Goal: Information Seeking & Learning: Learn about a topic

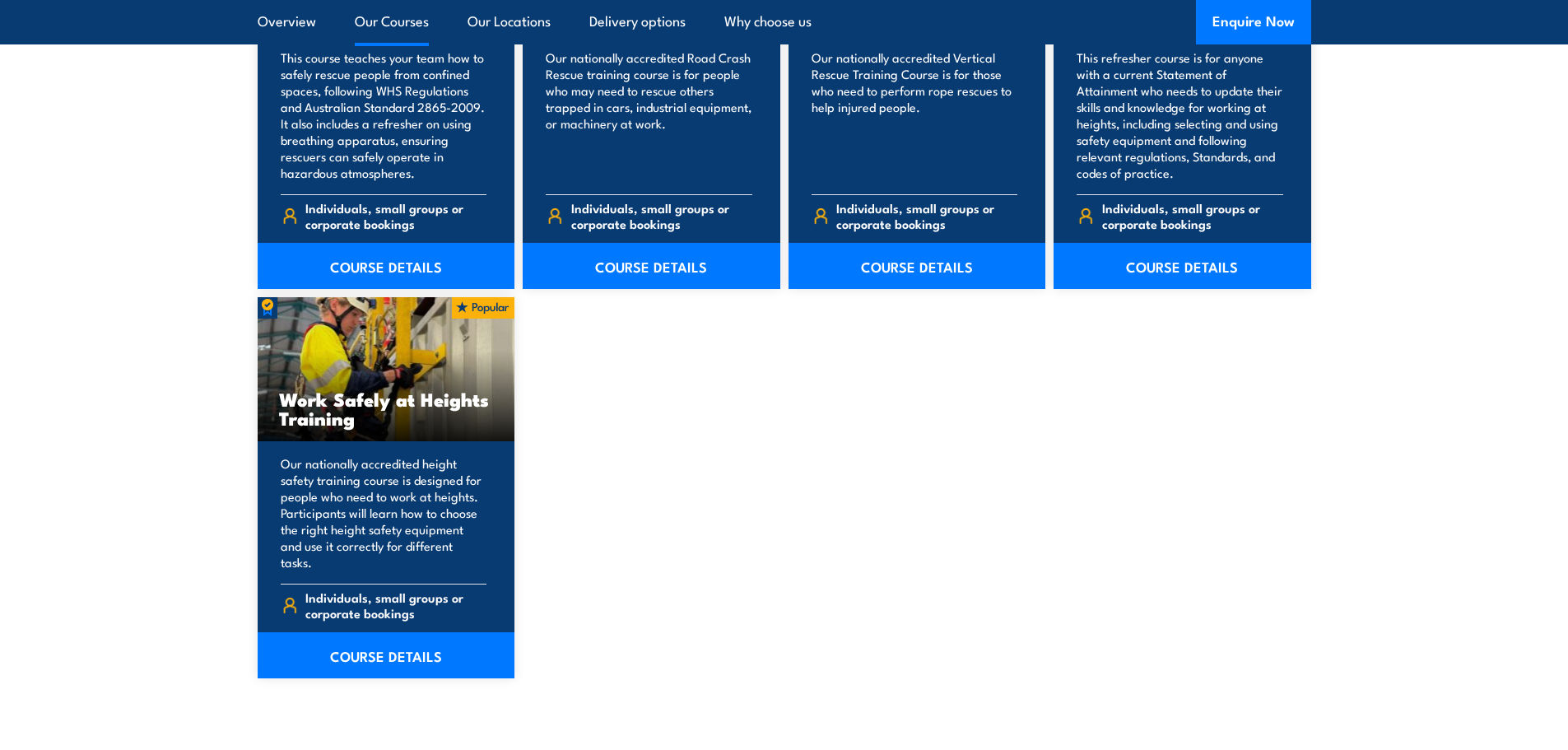
scroll to position [1975, 0]
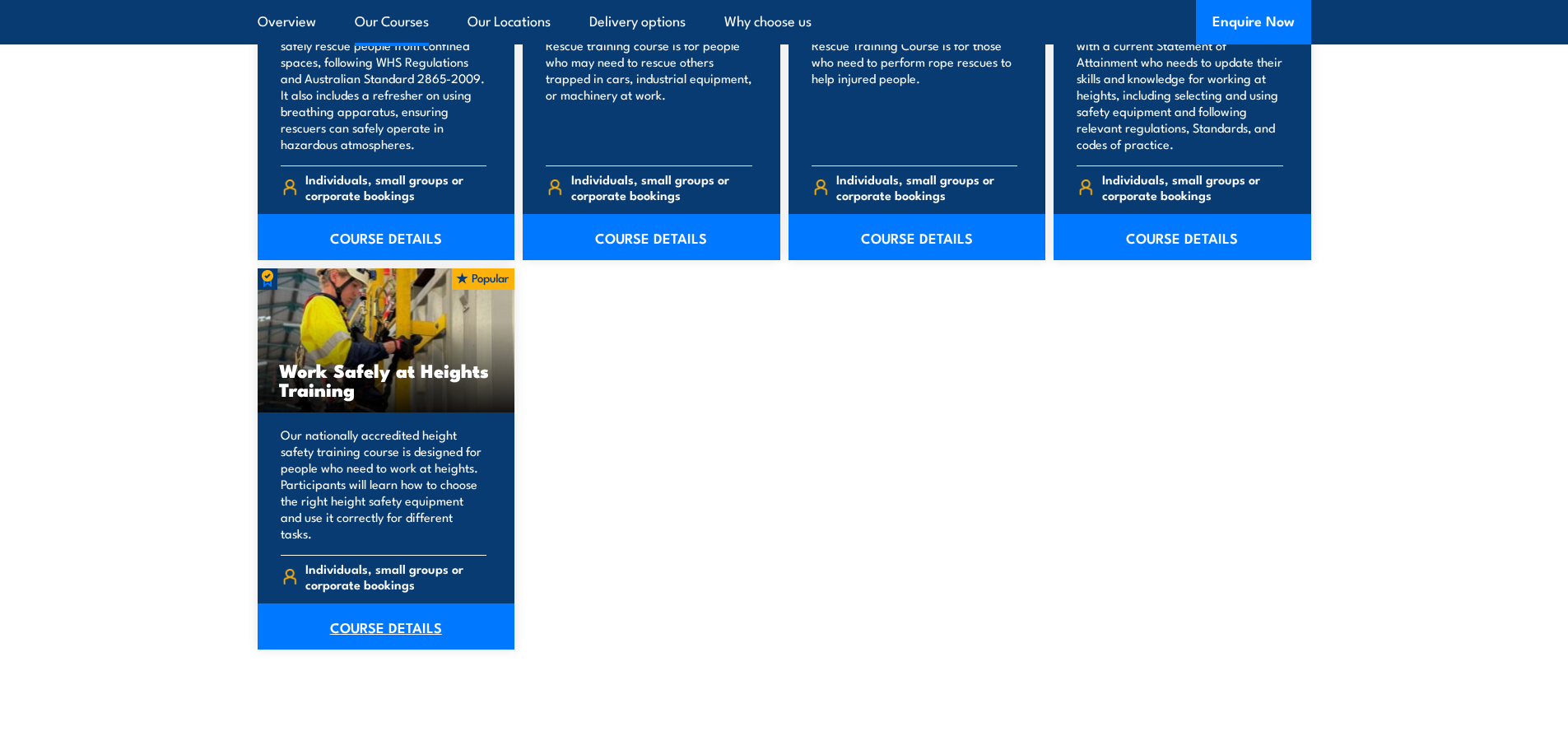
click at [398, 613] on link "COURSE DETAILS" at bounding box center [386, 626] width 258 height 46
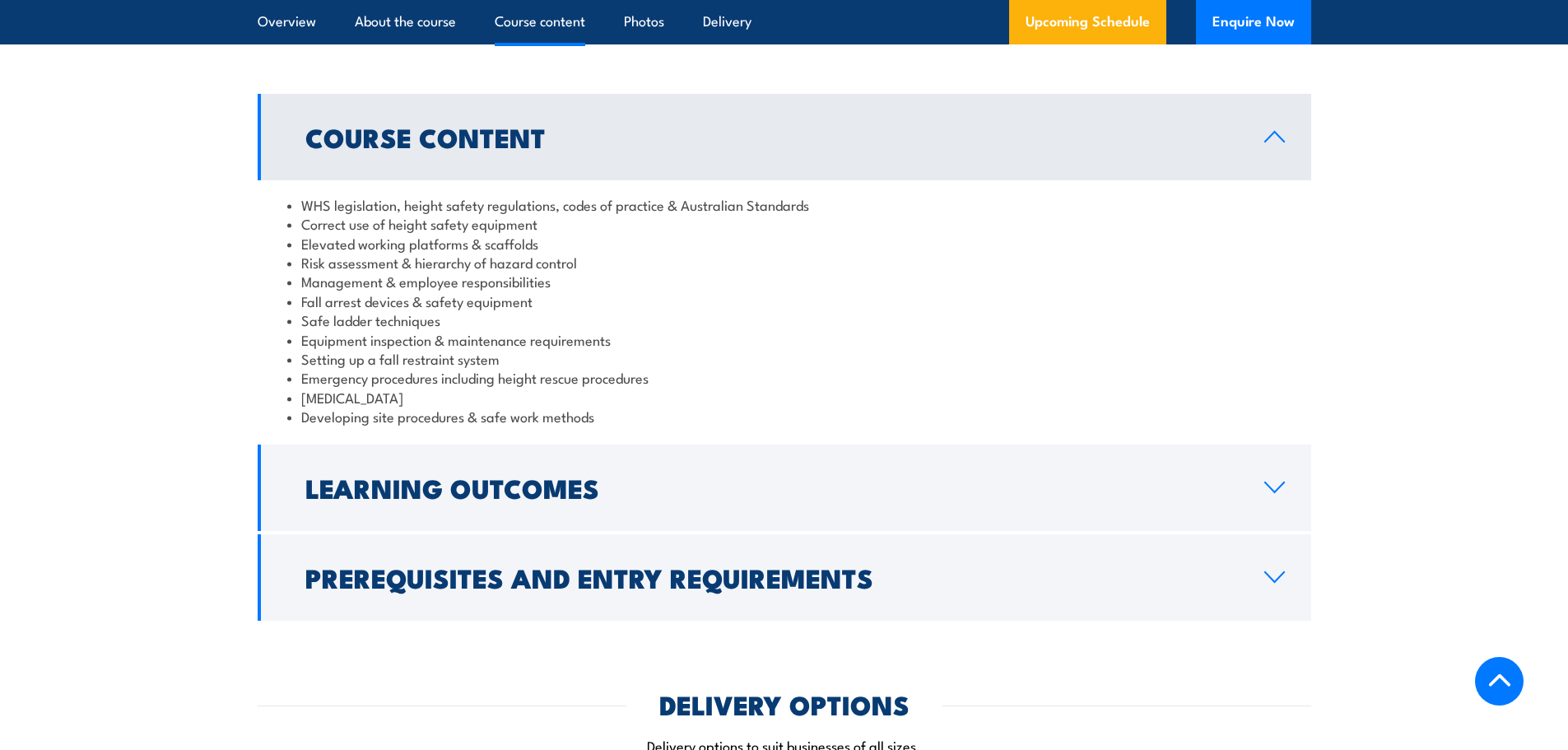
scroll to position [1399, 0]
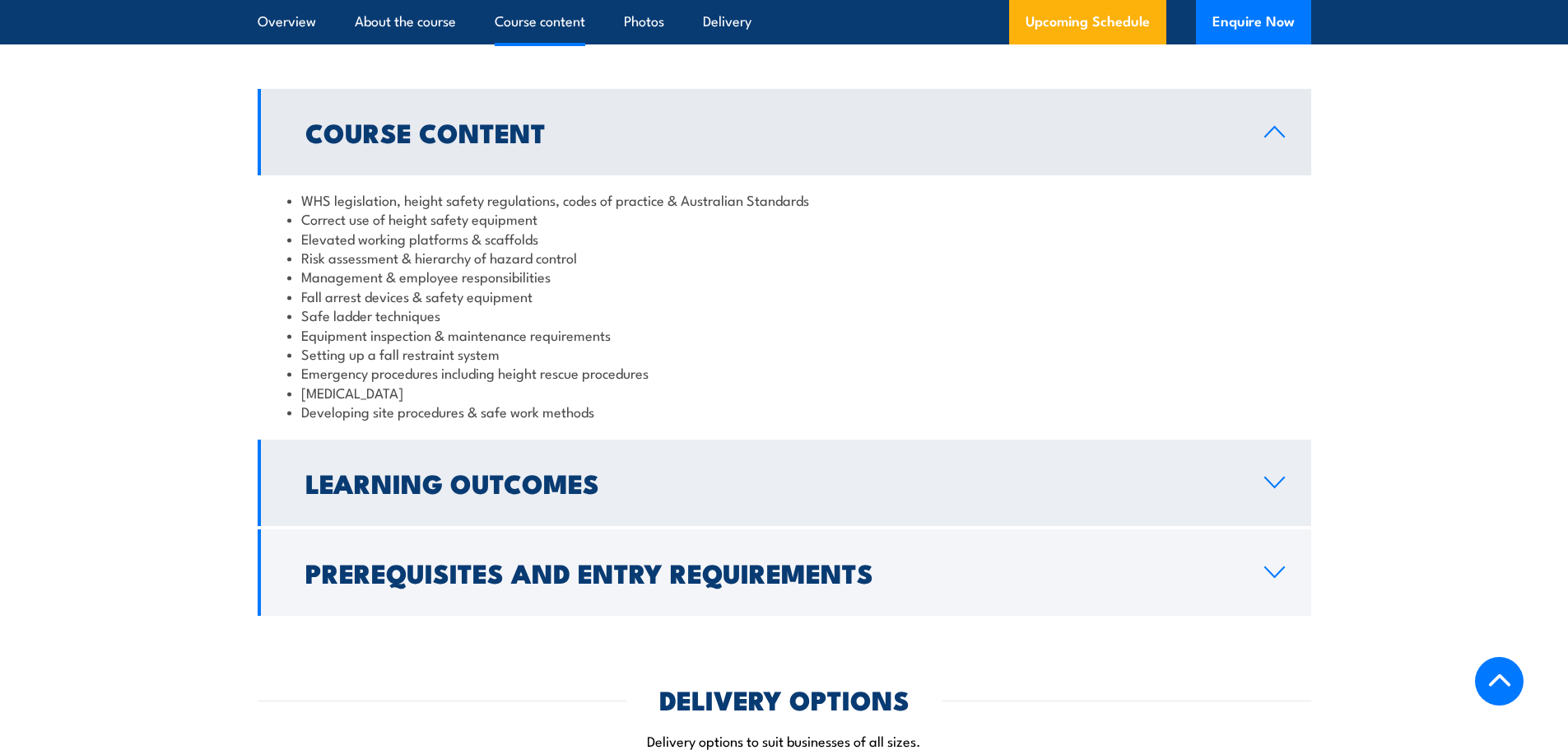
click at [657, 480] on h2 "Learning Outcomes" at bounding box center [771, 481] width 932 height 23
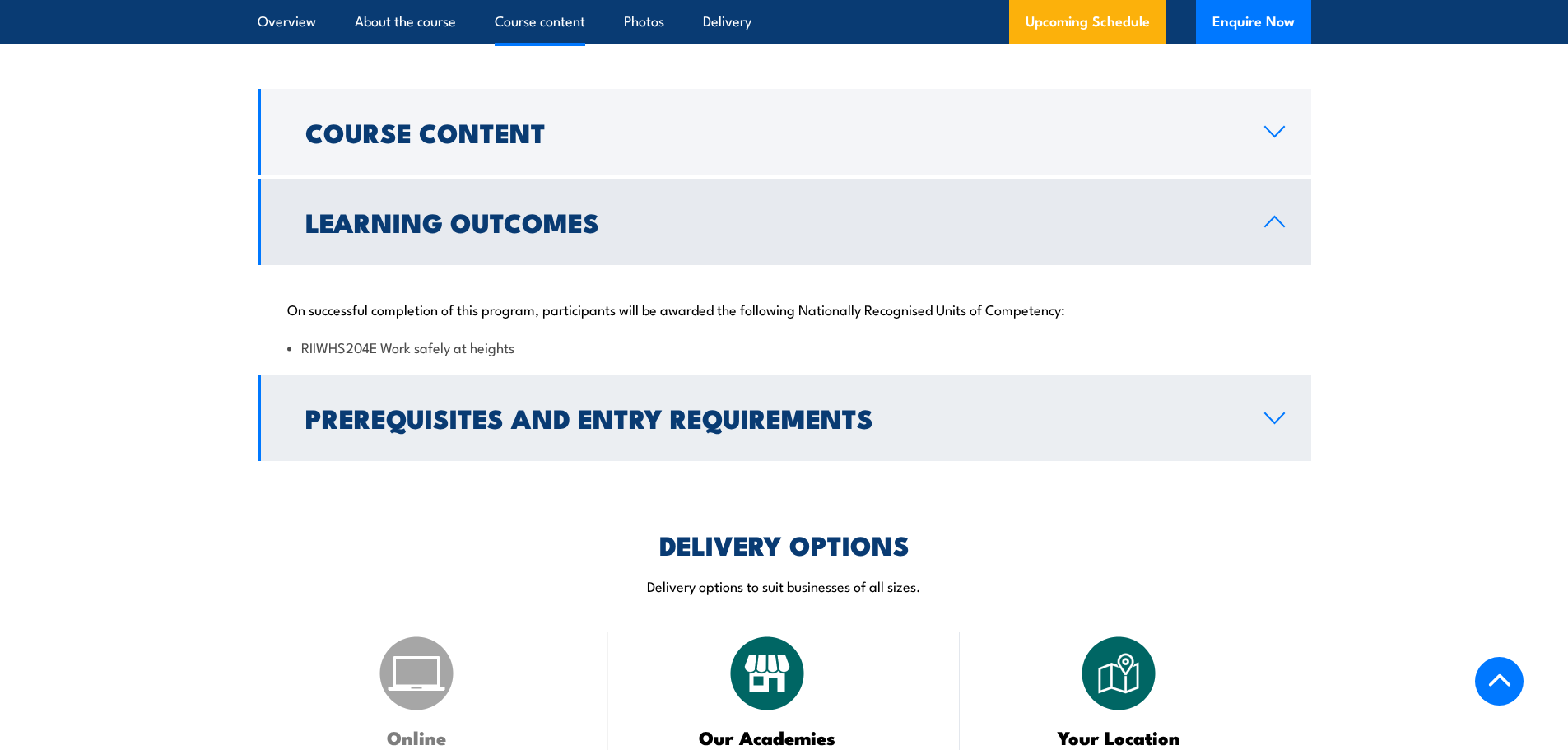
click at [541, 421] on h2 "Prerequisites and Entry Requirements" at bounding box center [771, 417] width 932 height 23
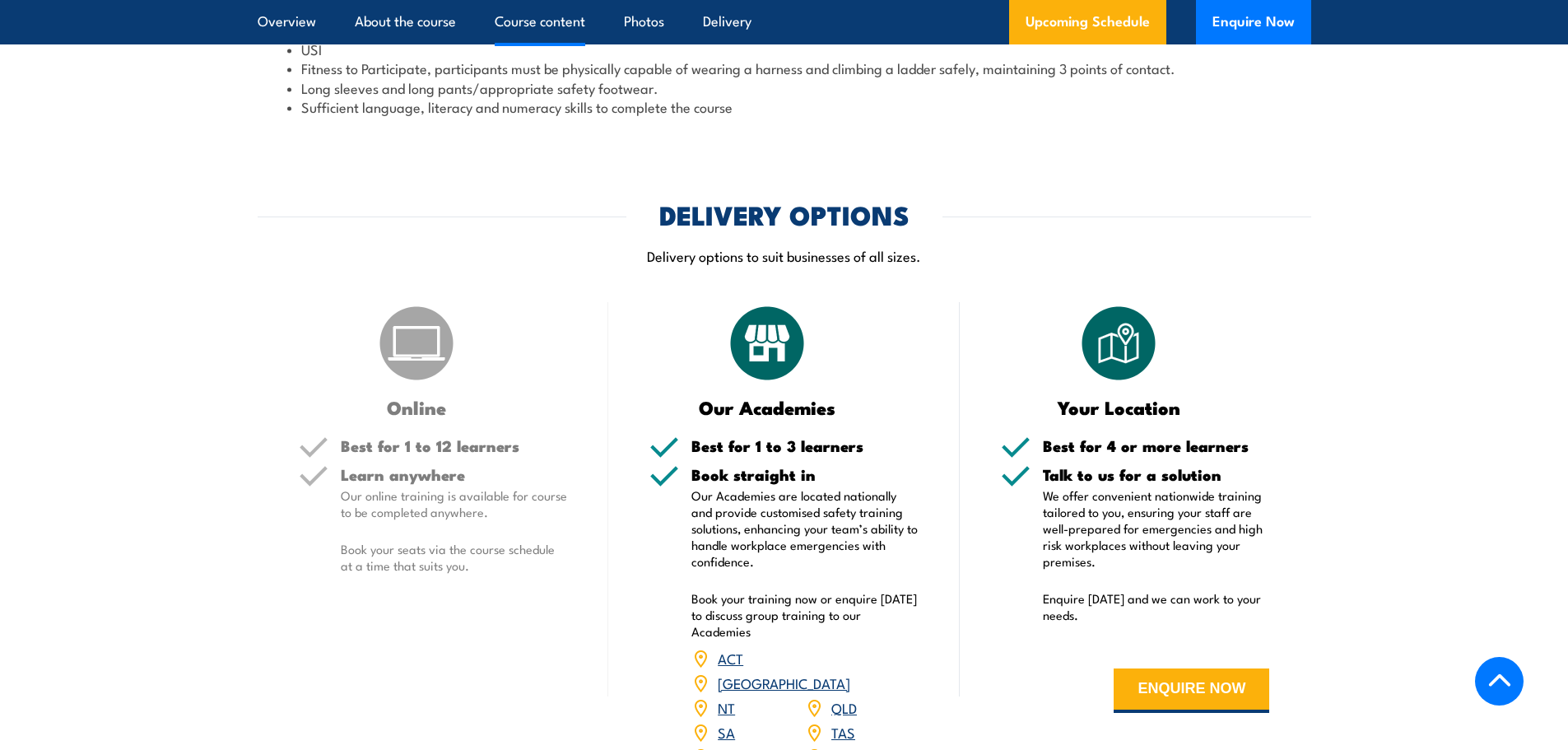
scroll to position [1892, 0]
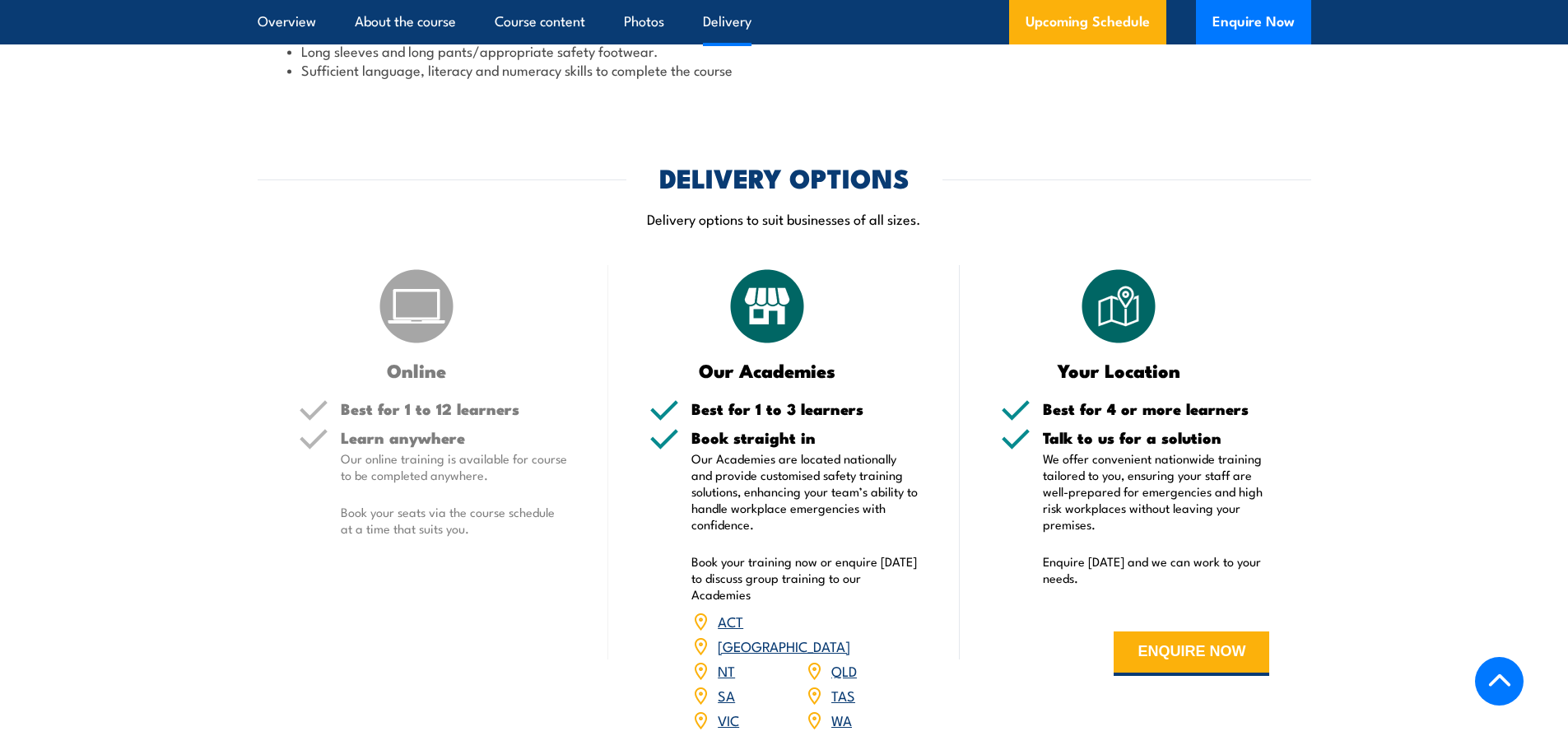
click at [498, 637] on div "Online Best for 1 to 12 learners Learn anywhere Our online training is availabl…" at bounding box center [433, 509] width 351 height 488
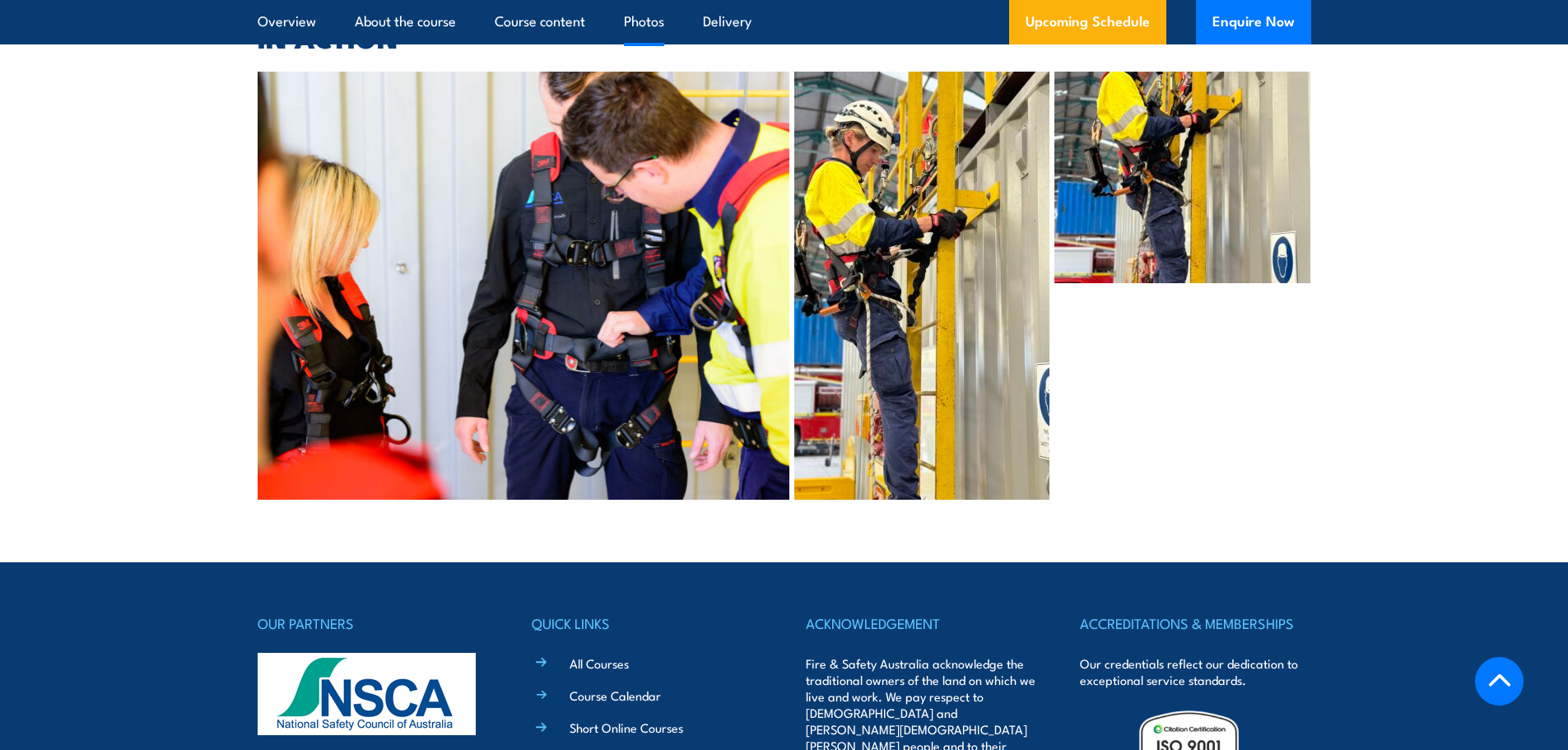
scroll to position [7075, 0]
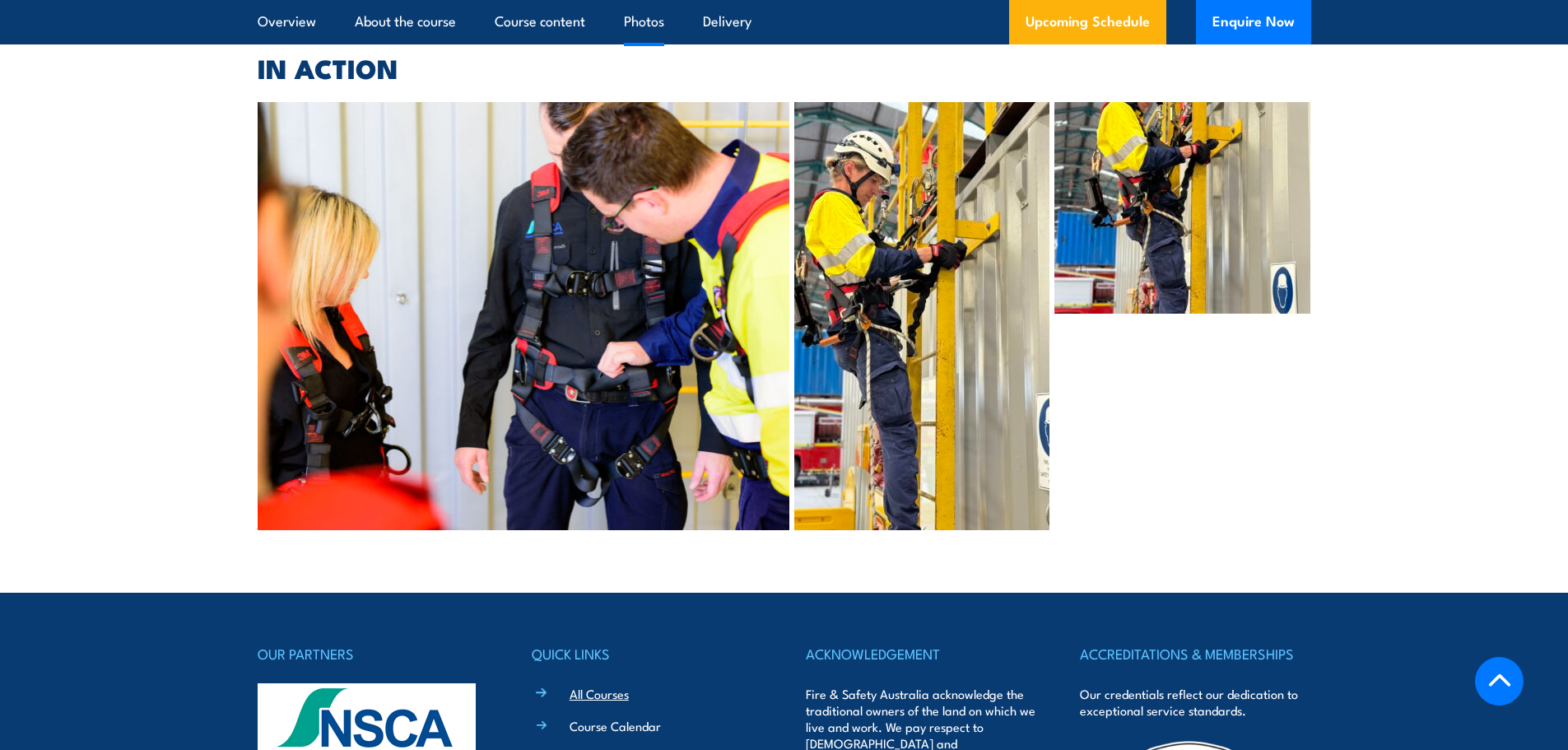
click at [618, 684] on link "All Courses" at bounding box center [599, 693] width 59 height 17
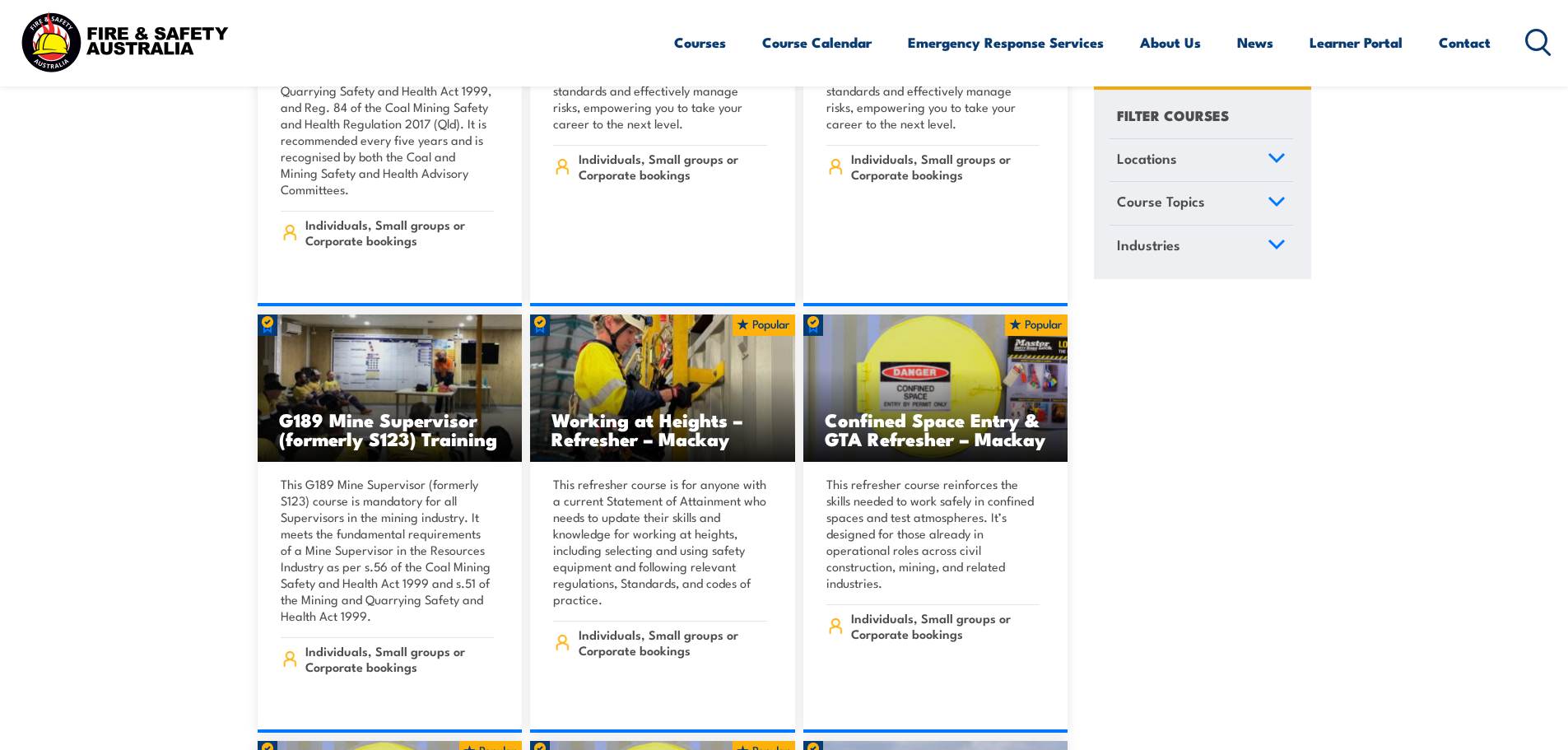
scroll to position [1152, 0]
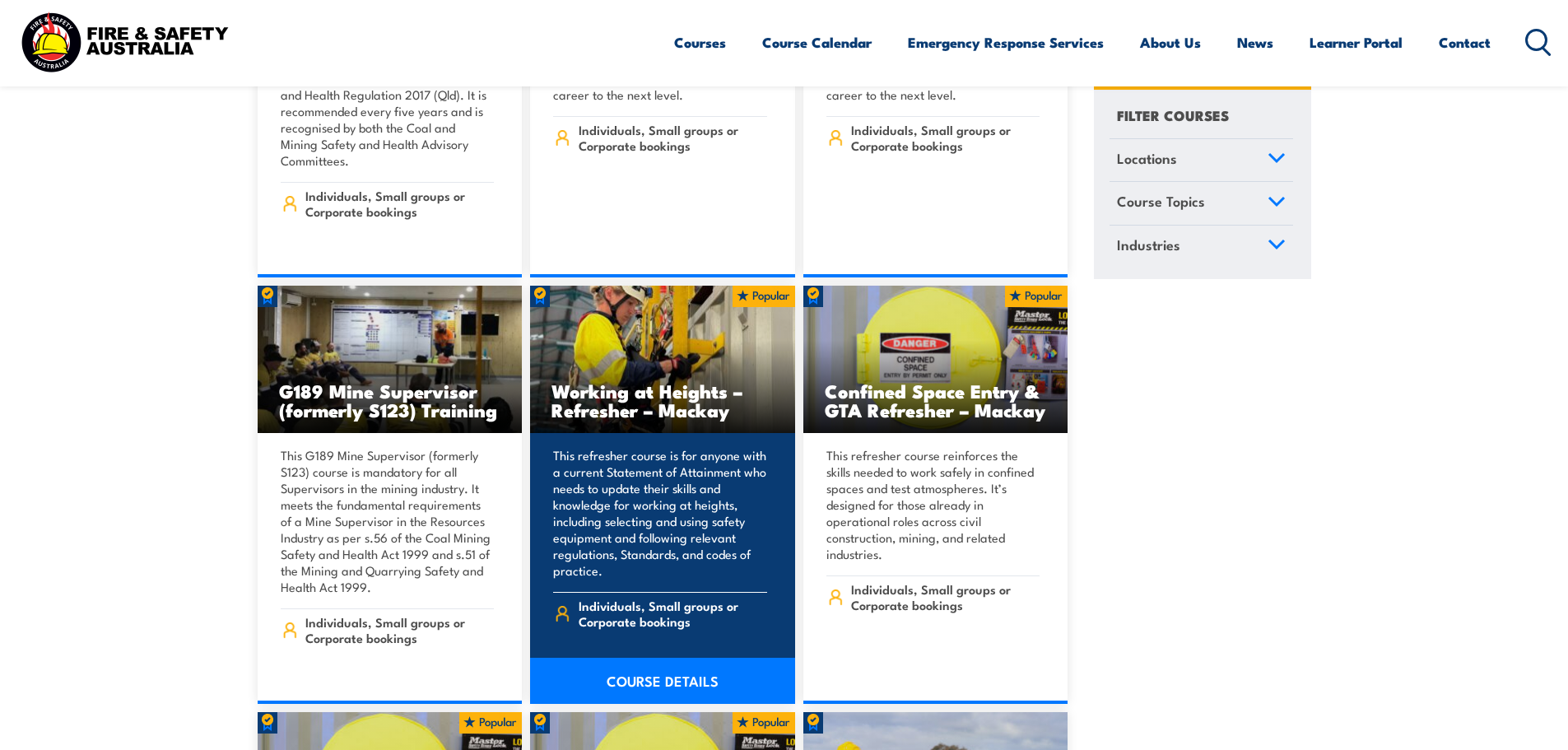
click at [650, 385] on h3 "Working at Heights – Refresher – Mackay" at bounding box center [663, 400] width 222 height 38
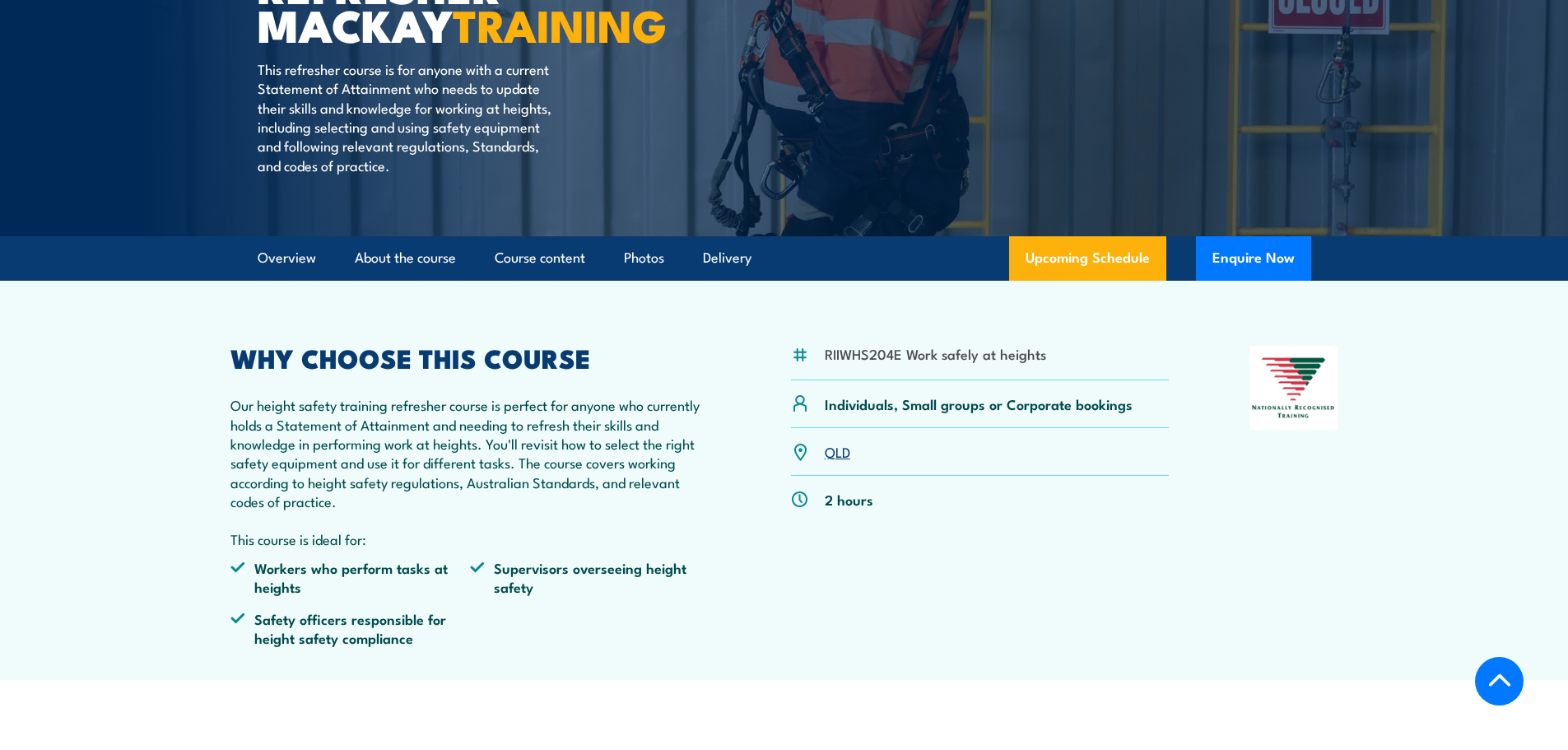
scroll to position [329, 0]
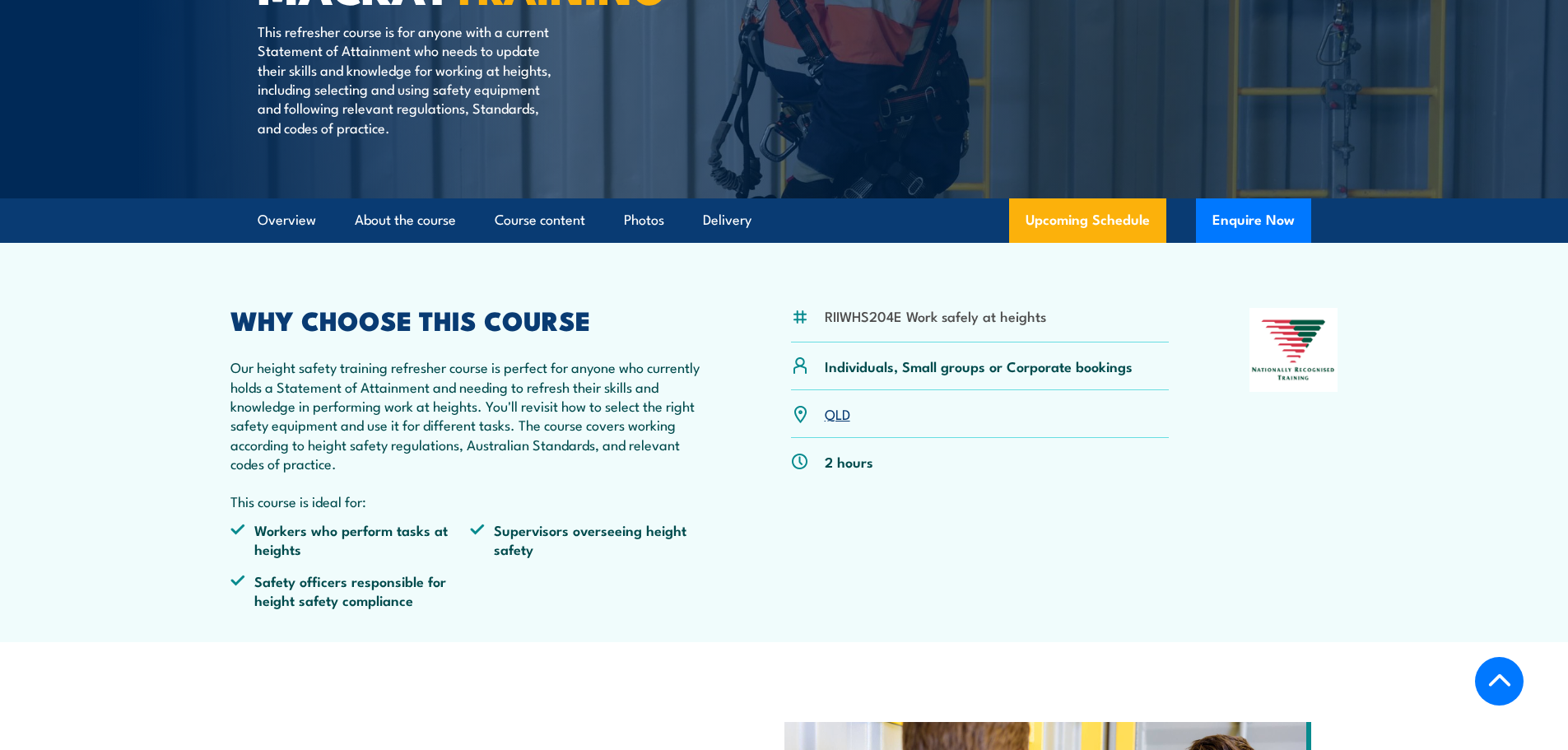
click at [634, 455] on p "Our height safety training refresher course is perfect for anyone who currently…" at bounding box center [471, 414] width 481 height 116
click at [407, 559] on li "Workers who perform tasks at heights" at bounding box center [351, 539] width 240 height 38
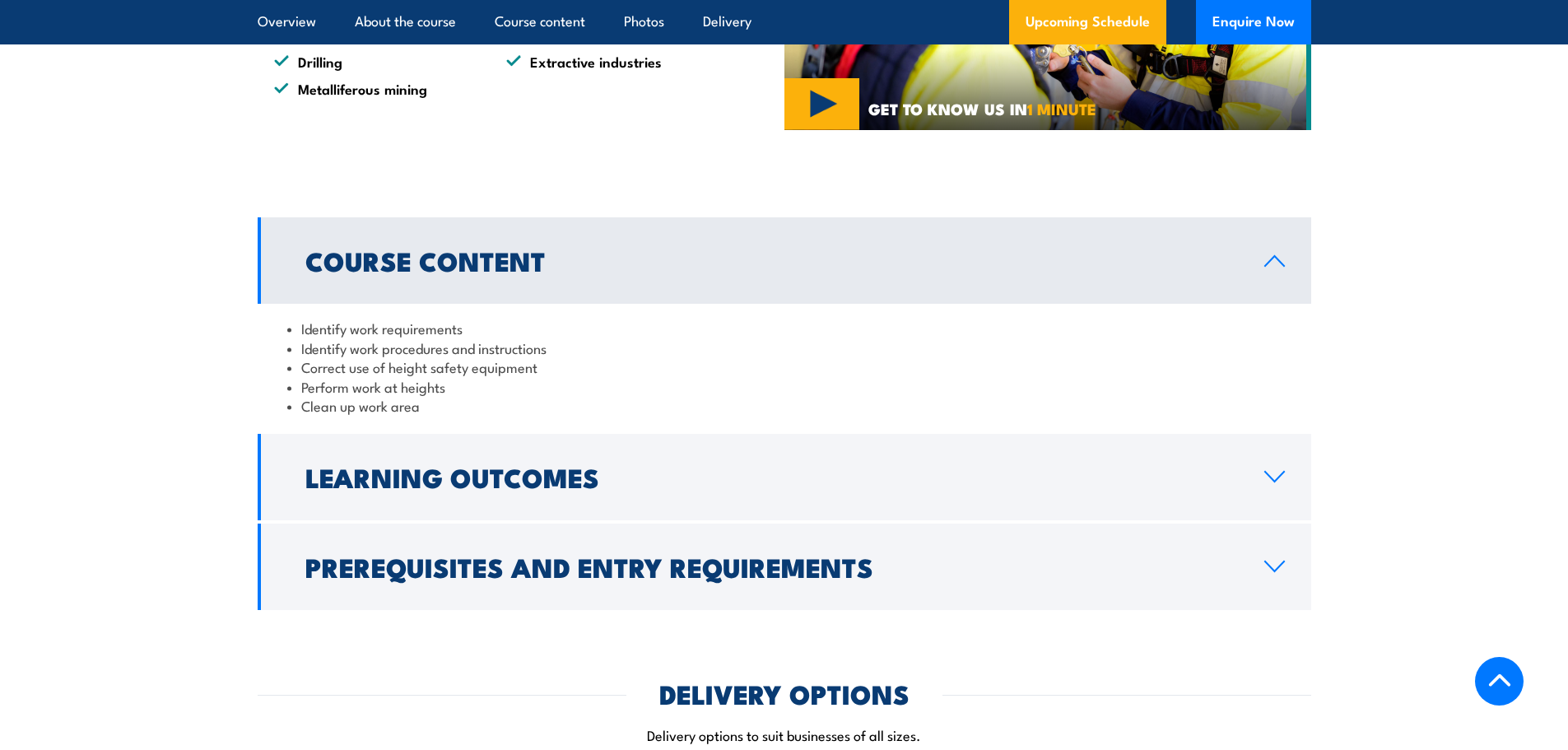
scroll to position [1234, 0]
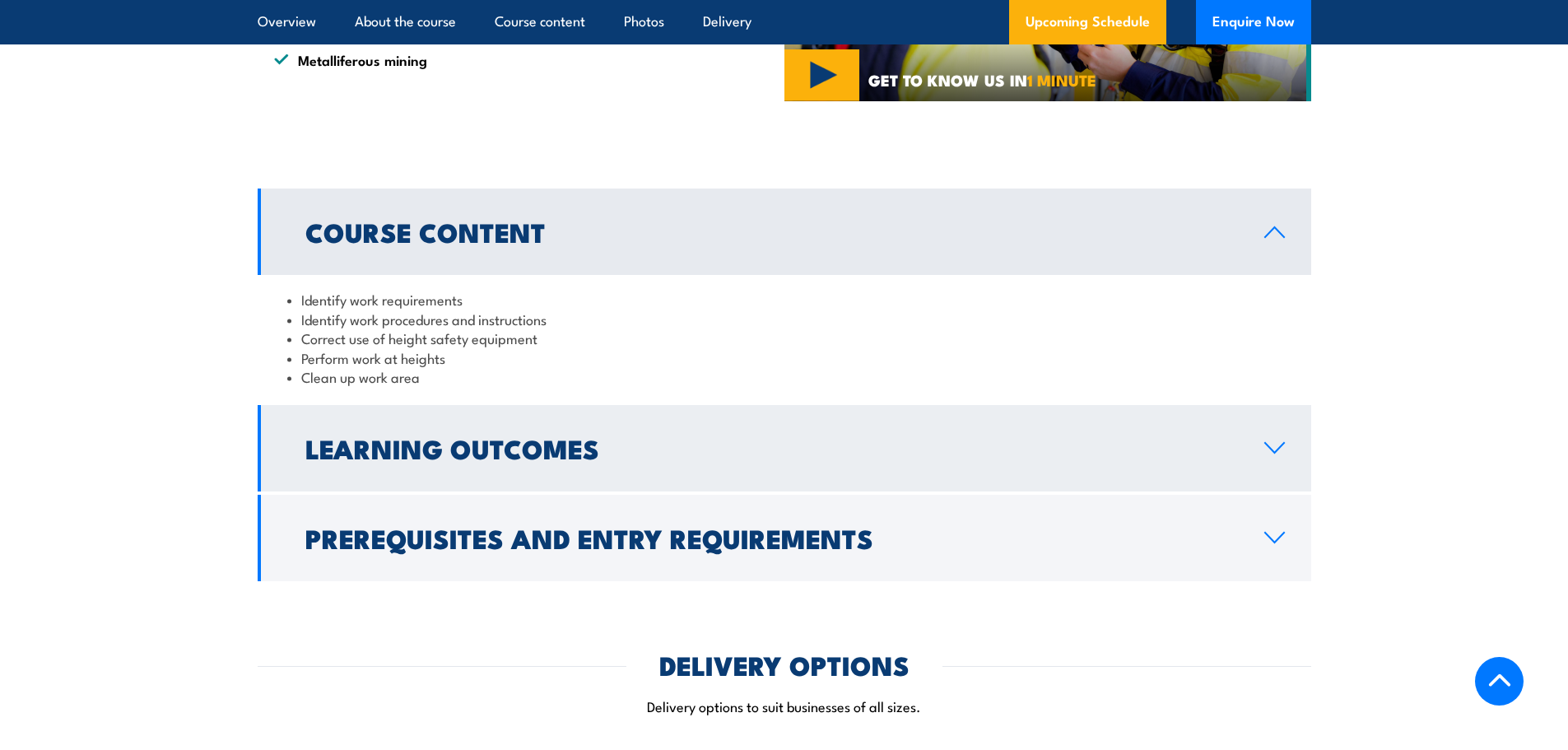
click at [587, 459] on h2 "Learning Outcomes" at bounding box center [771, 447] width 932 height 23
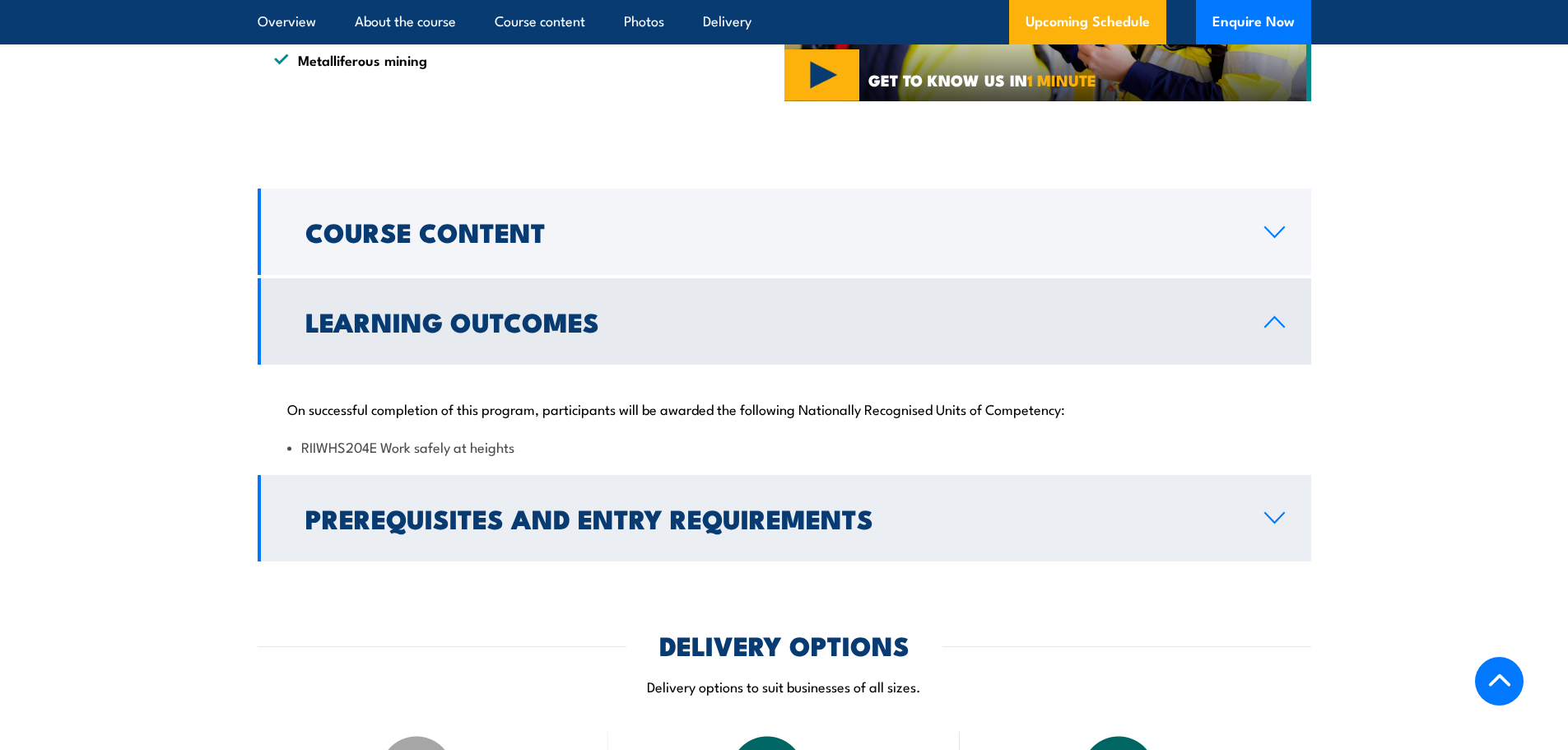
click at [561, 529] on h2 "Prerequisites and Entry Requirements" at bounding box center [771, 517] width 932 height 23
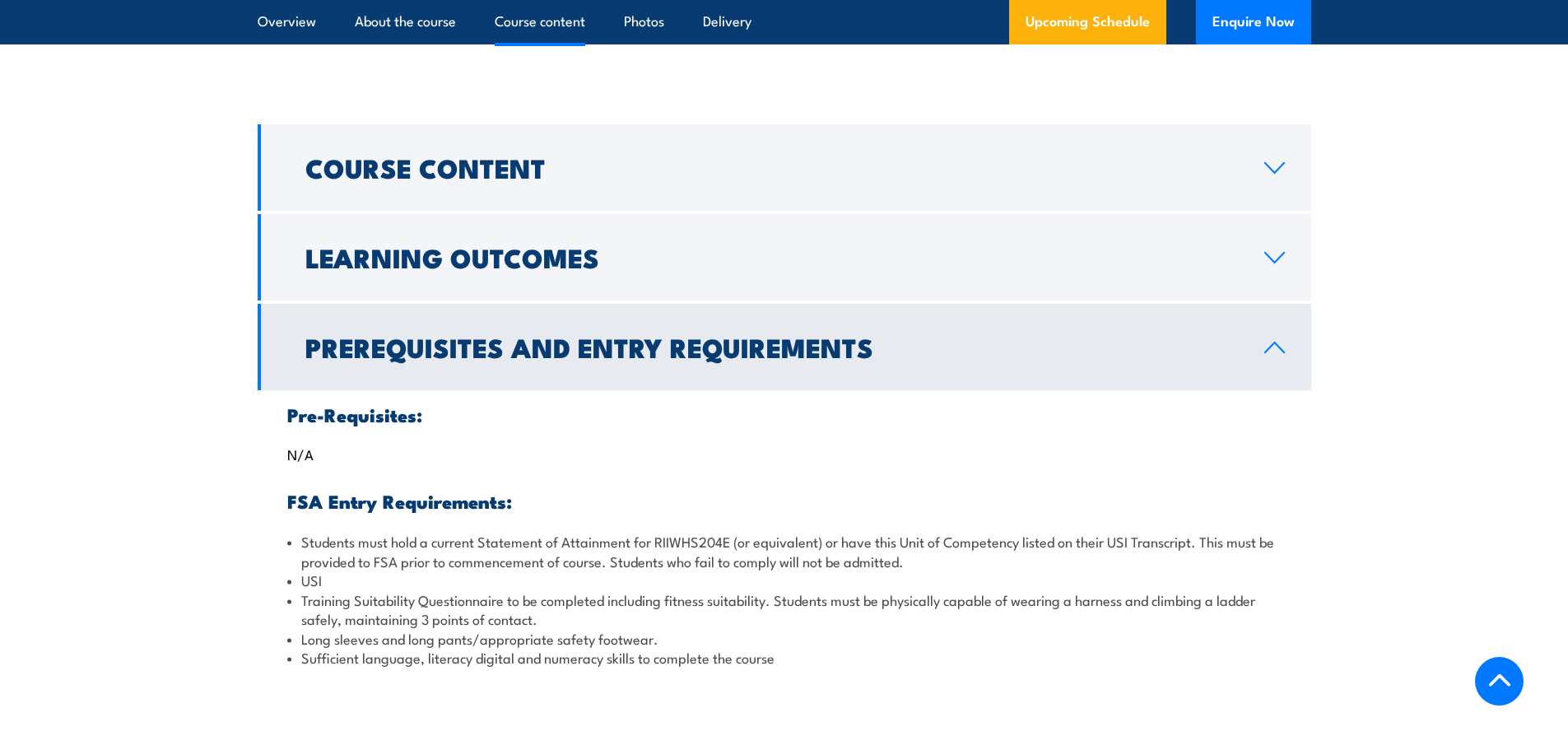
scroll to position [1399, 0]
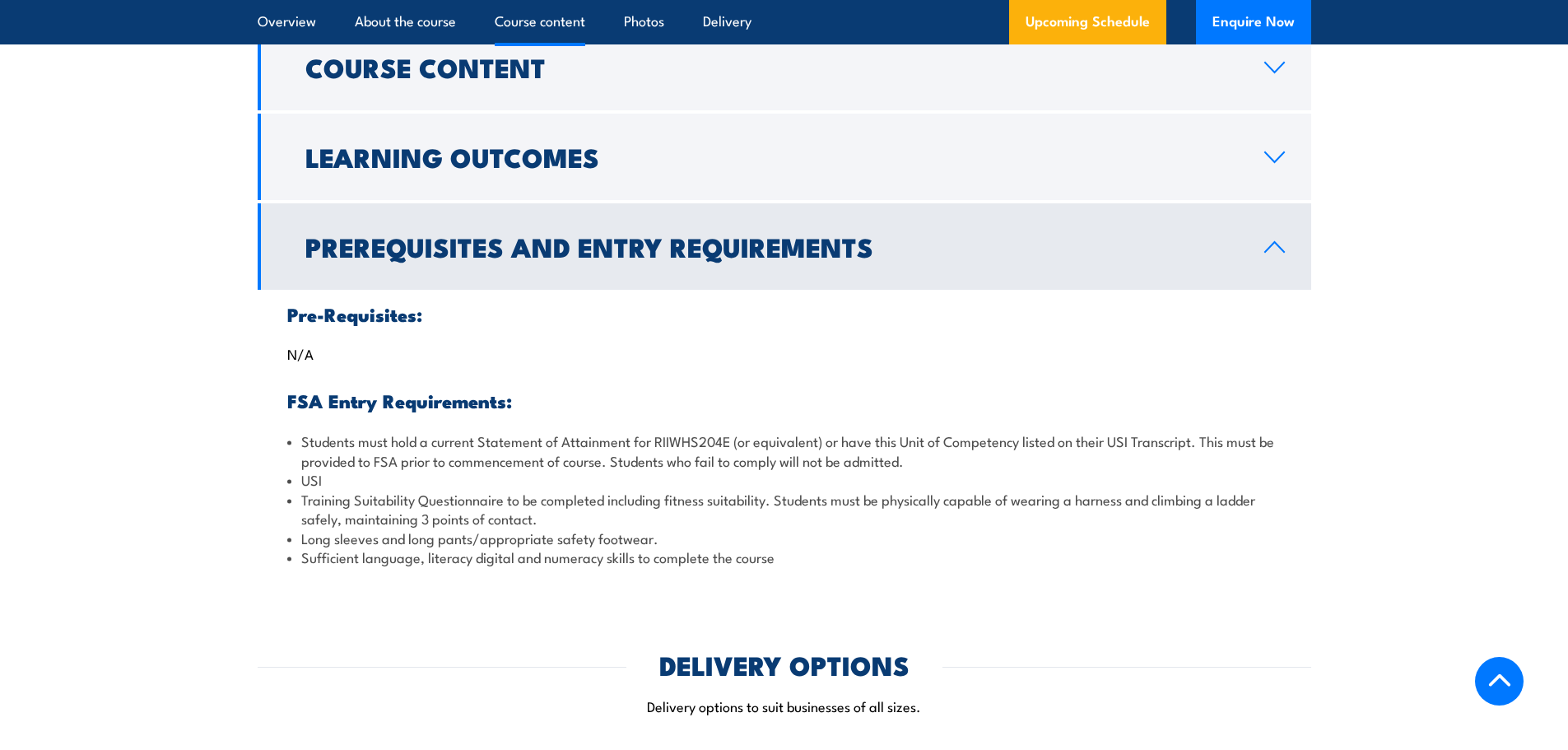
click at [1072, 470] on li "Students must hold a current Statement of Attainment for RIIWHS204E (or equival…" at bounding box center [784, 451] width 994 height 38
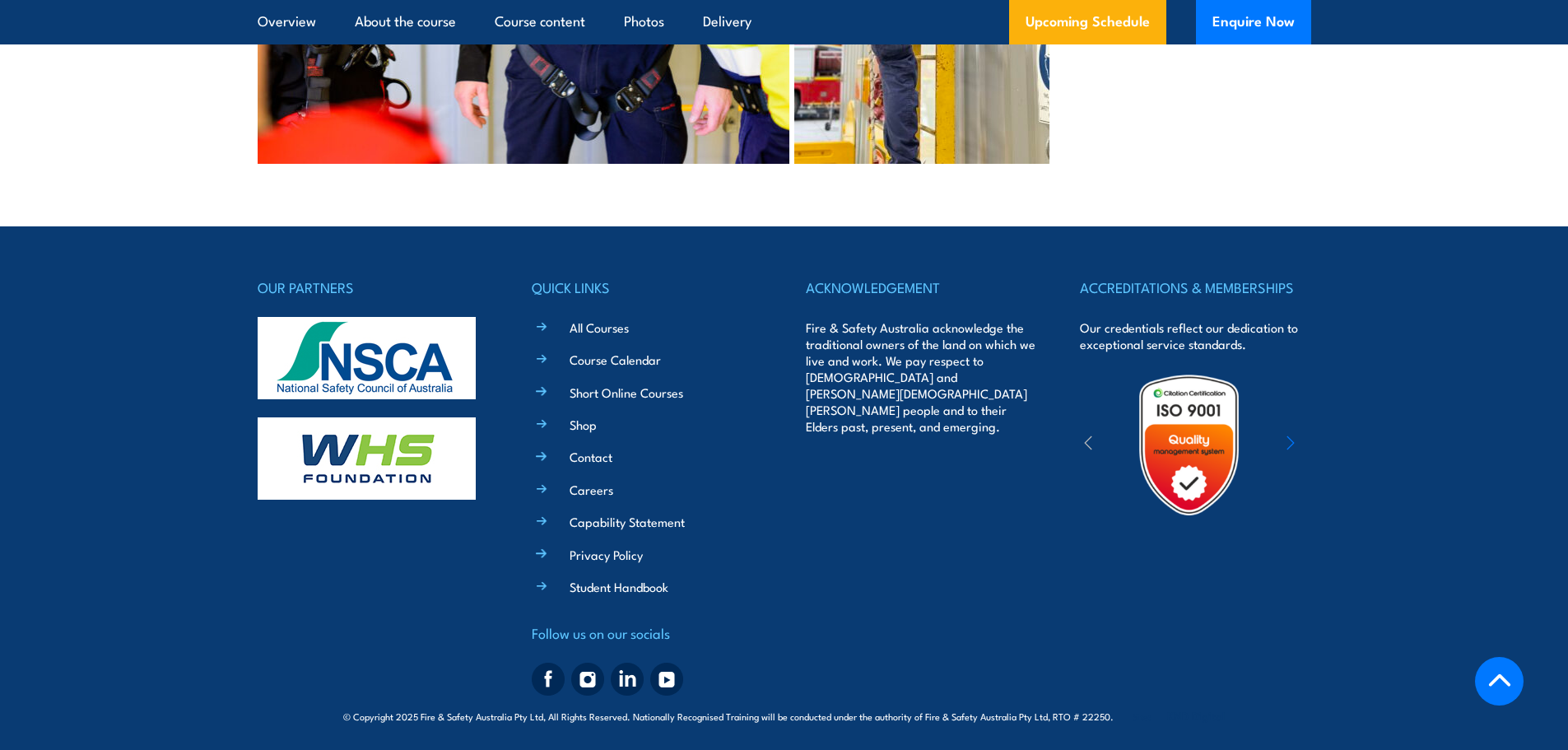
scroll to position [4443, 0]
